Goal: Find specific page/section: Find specific page/section

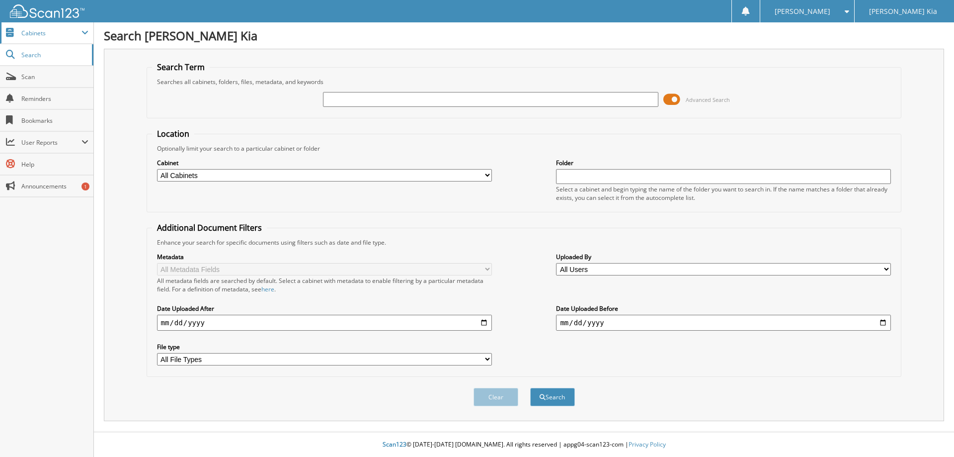
click at [38, 35] on span "Cabinets" at bounding box center [51, 33] width 60 height 8
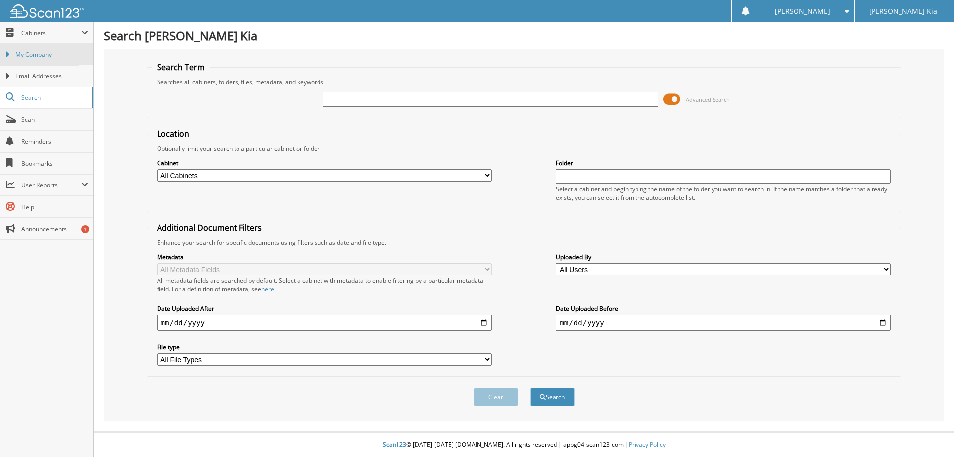
click at [35, 54] on span "My Company" at bounding box center [51, 54] width 73 height 9
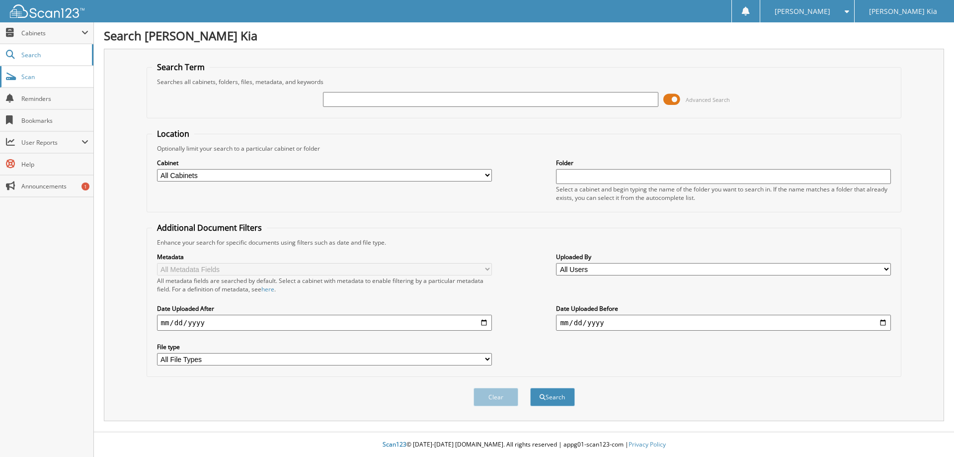
click at [46, 80] on span "Scan" at bounding box center [54, 77] width 67 height 8
